Goal: Find specific page/section: Find specific page/section

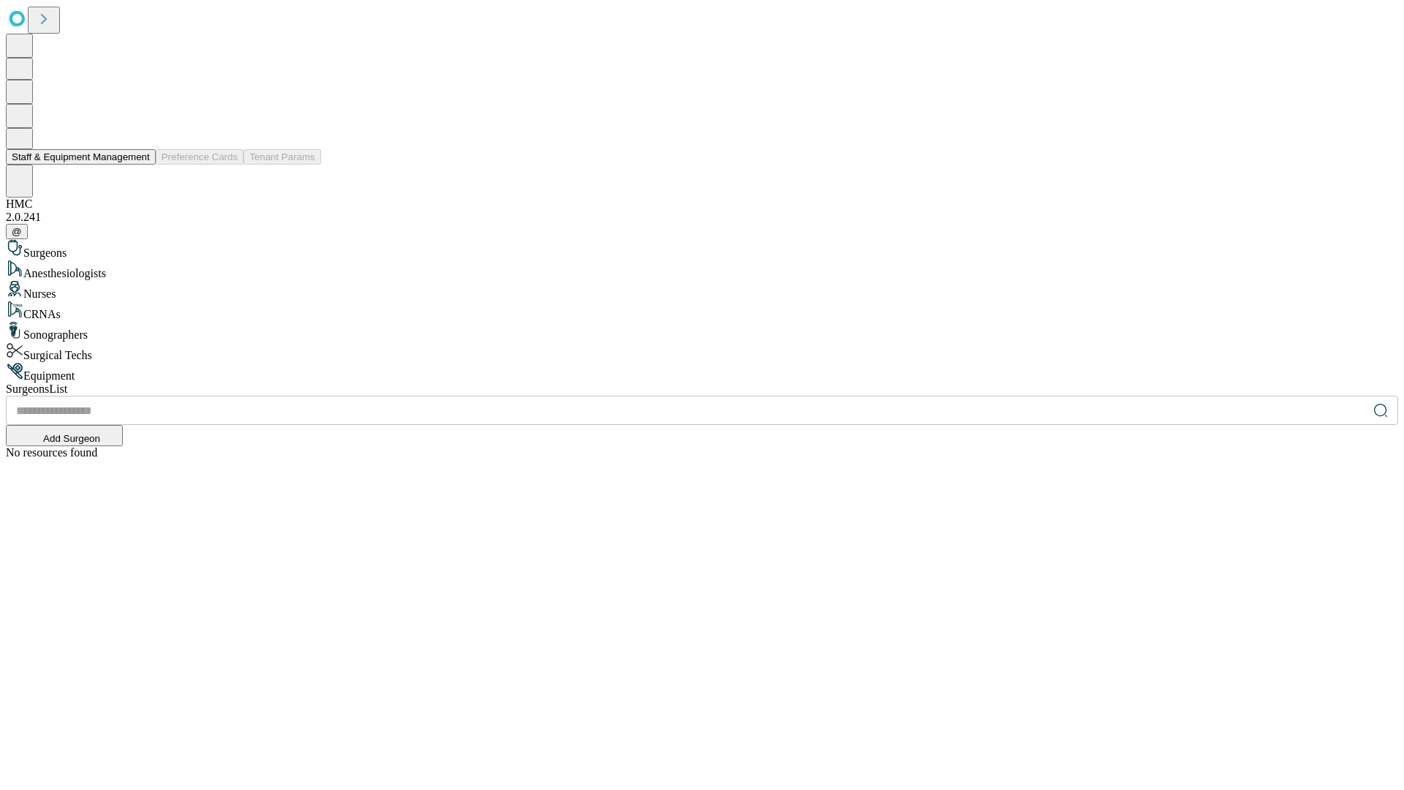
click at [140, 165] on button "Staff & Equipment Management" at bounding box center [81, 156] width 150 height 15
